Goal: Task Accomplishment & Management: Manage account settings

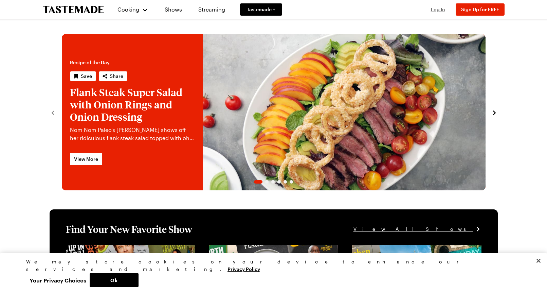
click at [436, 6] on span "Log In" at bounding box center [438, 9] width 14 height 6
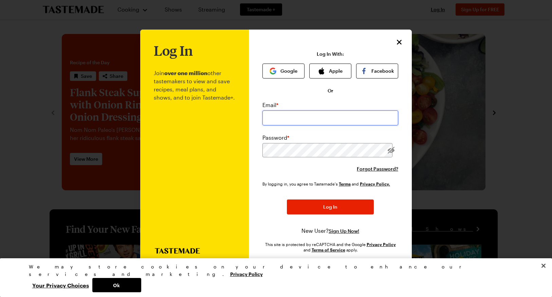
type input "[EMAIL_ADDRESS][DOMAIN_NAME]"
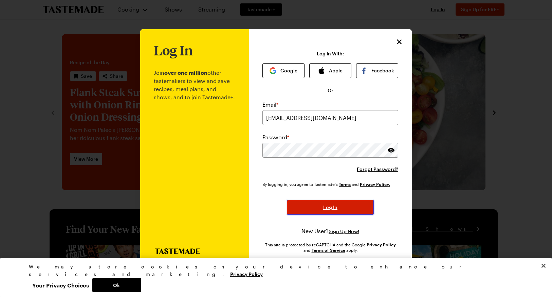
click at [336, 207] on span "Log In" at bounding box center [330, 207] width 14 height 7
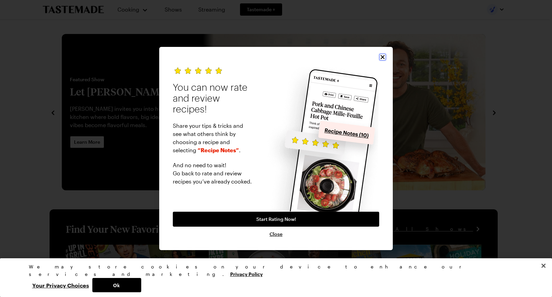
click at [381, 57] on icon "Close" at bounding box center [382, 57] width 7 height 7
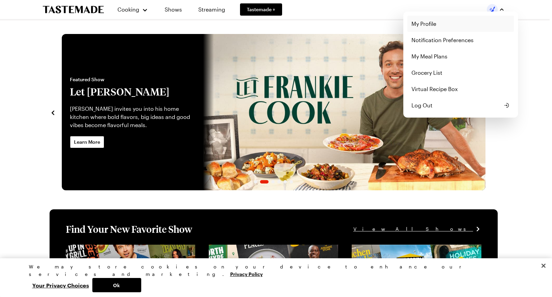
click at [419, 22] on link "My Profile" at bounding box center [460, 24] width 107 height 16
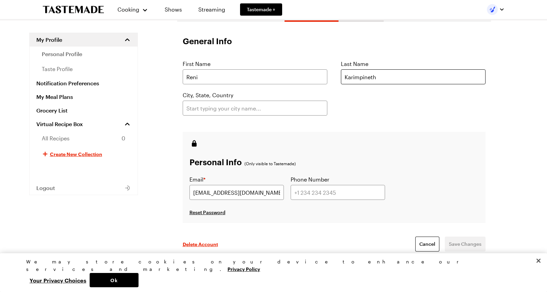
scroll to position [102, 0]
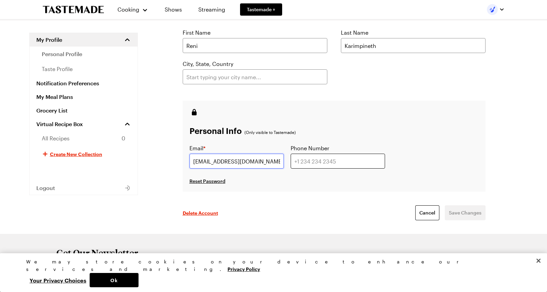
drag, startPoint x: 231, startPoint y: 161, endPoint x: 304, endPoint y: 163, distance: 73.0
click at [304, 163] on div "Email * [EMAIL_ADDRESS][DOMAIN_NAME] Phone Number" at bounding box center [287, 156] width 196 height 24
click at [425, 187] on div "Personal Info (Only visible to Tastemade) Email * [EMAIL_ADDRESS][DOMAIN_NAME] …" at bounding box center [334, 145] width 303 height 91
drag, startPoint x: 231, startPoint y: 162, endPoint x: 279, endPoint y: 162, distance: 47.9
click at [279, 162] on input "[EMAIL_ADDRESS][DOMAIN_NAME]" at bounding box center [236, 160] width 94 height 15
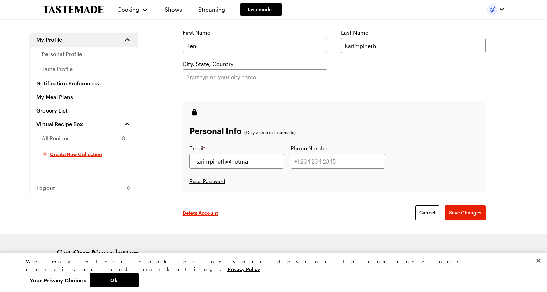
click at [364, 192] on div "Delete Account Cancel Save Changes" at bounding box center [334, 212] width 303 height 42
click at [263, 163] on input "rkarimpineth@hotmai" at bounding box center [236, 160] width 94 height 15
click at [445, 205] on button "Save Changes" at bounding box center [465, 212] width 41 height 15
type input "[EMAIL_ADDRESS][DOMAIN_NAME]"
click at [322, 199] on div "Delete Account Cancel Save Changes" at bounding box center [334, 212] width 303 height 42
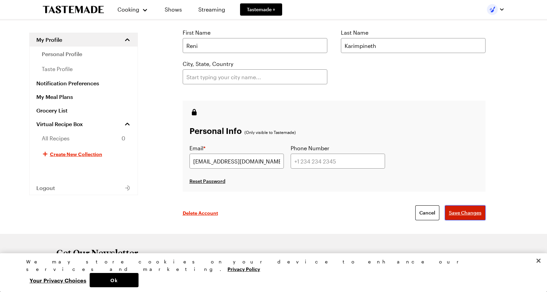
click at [456, 206] on button "Save Changes" at bounding box center [465, 212] width 41 height 15
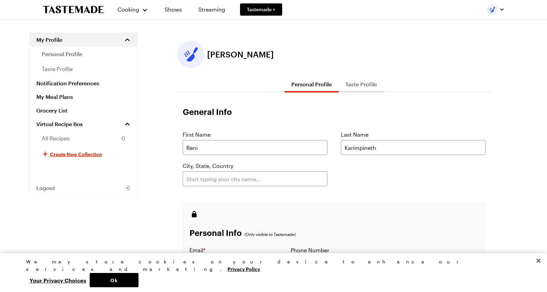
click at [165, 109] on div "[PERSON_NAME] Personal Profile Taste Profile General Info First Name [PERSON_NA…" at bounding box center [334, 188] width 368 height 295
